Goal: Find specific page/section: Find specific page/section

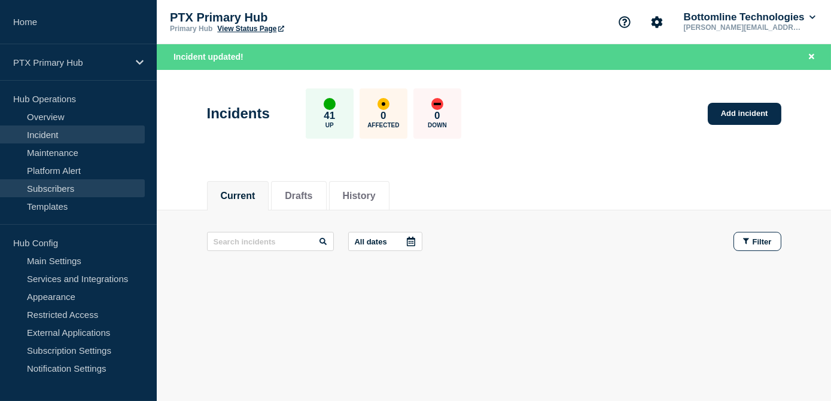
click at [35, 187] on link "Subscribers" at bounding box center [72, 188] width 145 height 18
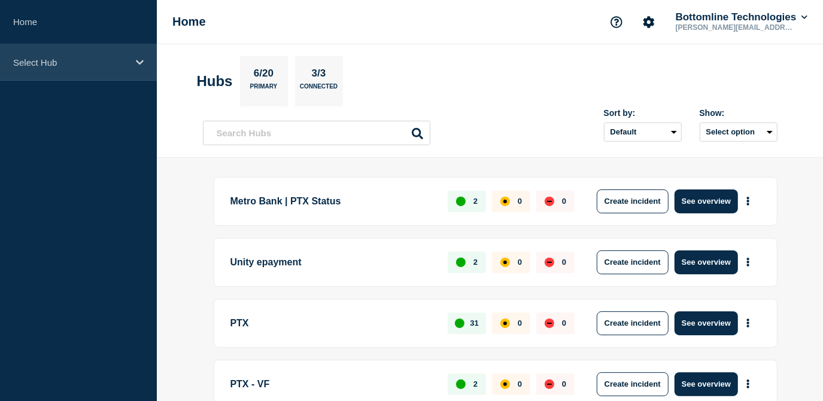
click at [111, 60] on p "Select Hub" at bounding box center [70, 62] width 115 height 10
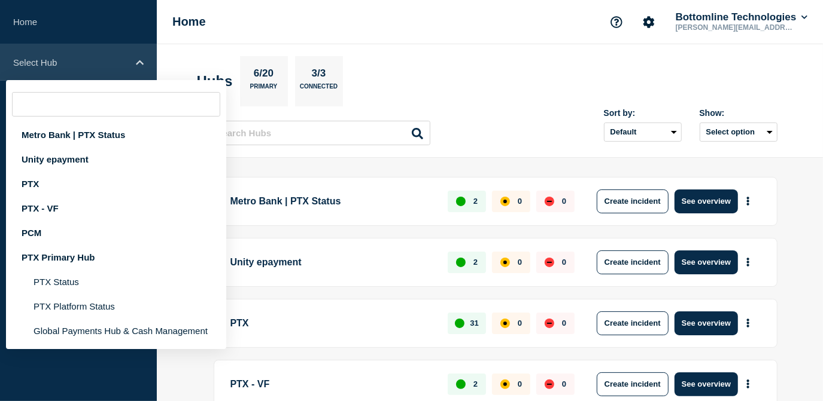
click at [115, 48] on div "Select Hub" at bounding box center [78, 62] width 157 height 36
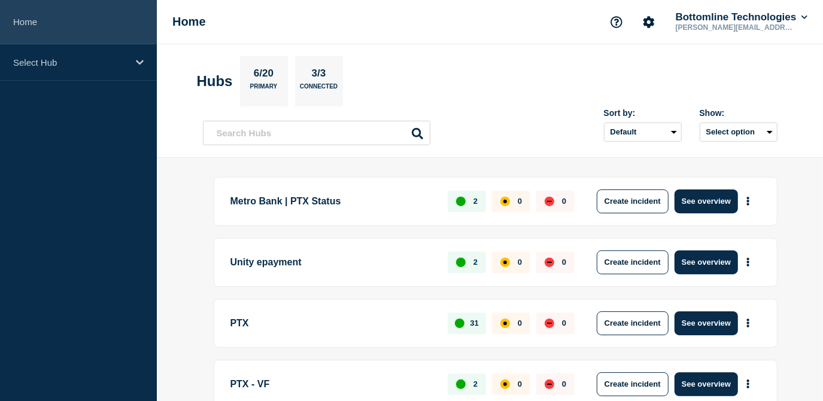
click at [118, 42] on link "Home" at bounding box center [78, 22] width 157 height 44
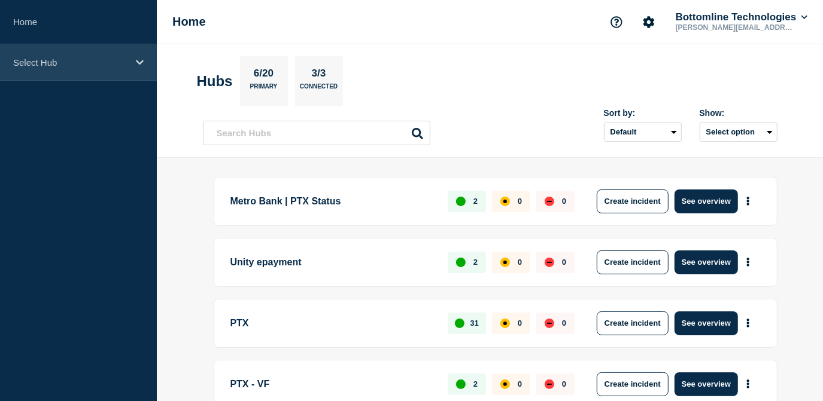
click at [117, 54] on div "Select Hub" at bounding box center [78, 62] width 157 height 36
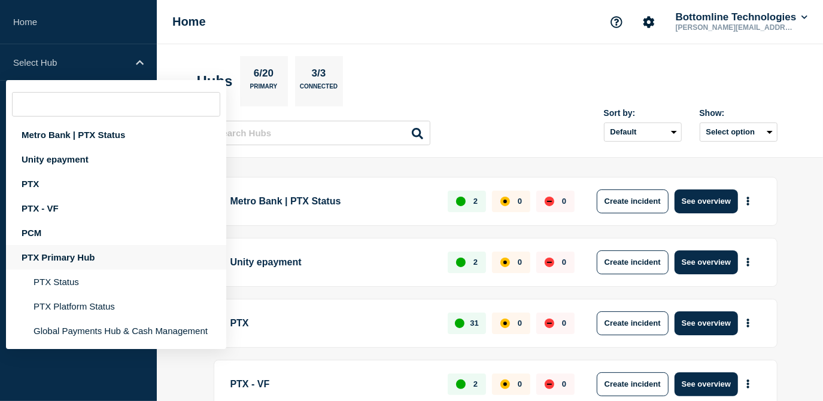
click at [48, 252] on div "PTX Primary Hub" at bounding box center [116, 257] width 220 height 25
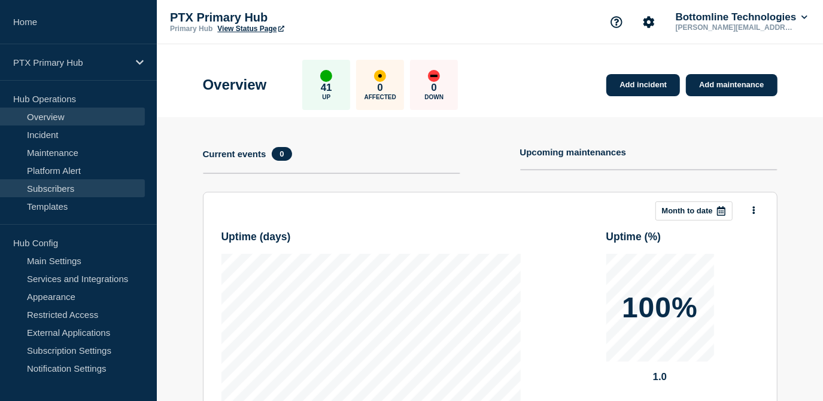
click at [63, 185] on link "Subscribers" at bounding box center [72, 188] width 145 height 18
